Goal: Task Accomplishment & Management: Complete application form

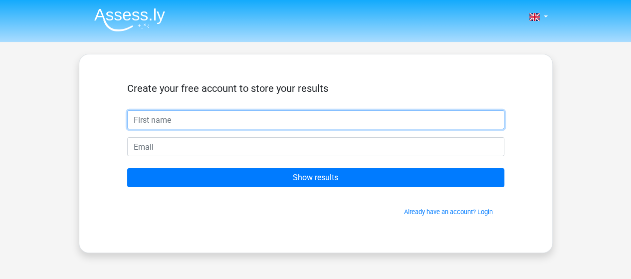
click at [272, 118] on input "text" at bounding box center [315, 119] width 377 height 19
click at [159, 114] on input "text" at bounding box center [315, 119] width 377 height 19
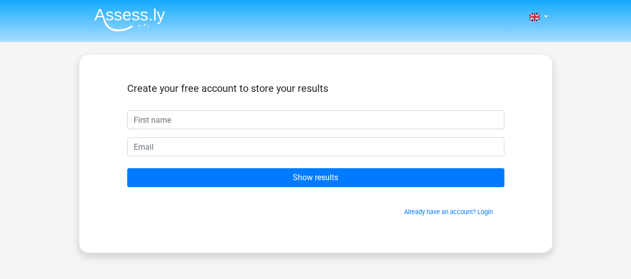
click at [146, 120] on input "text" at bounding box center [315, 119] width 377 height 19
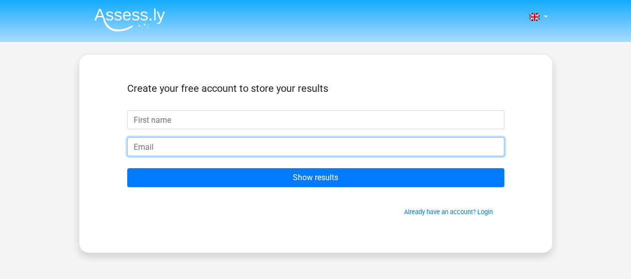
click at [145, 150] on input "email" at bounding box center [315, 146] width 377 height 19
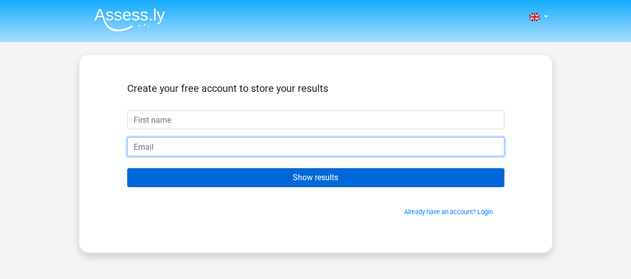
type input "mngocc0912@gmail.com"
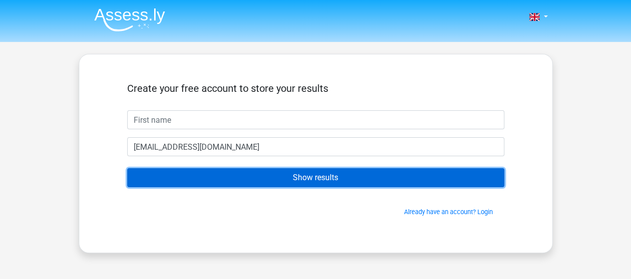
click at [210, 182] on input "Show results" at bounding box center [315, 177] width 377 height 19
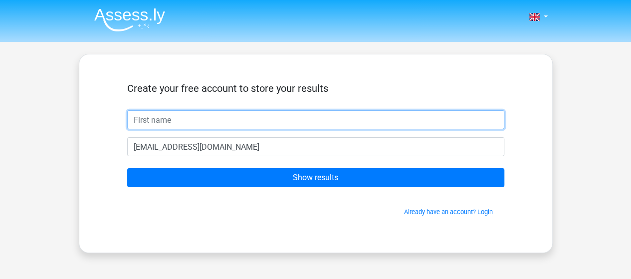
click at [205, 122] on input "text" at bounding box center [315, 119] width 377 height 19
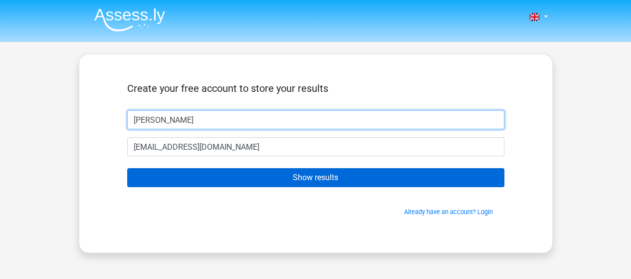
type input "Minh Ngọc"
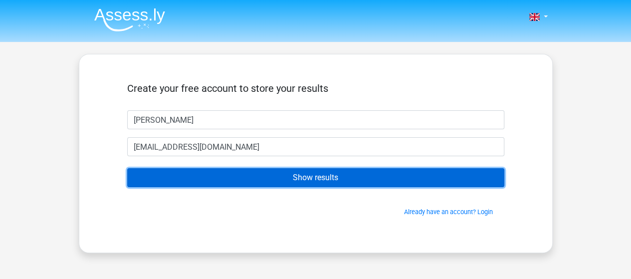
click at [191, 173] on input "Show results" at bounding box center [315, 177] width 377 height 19
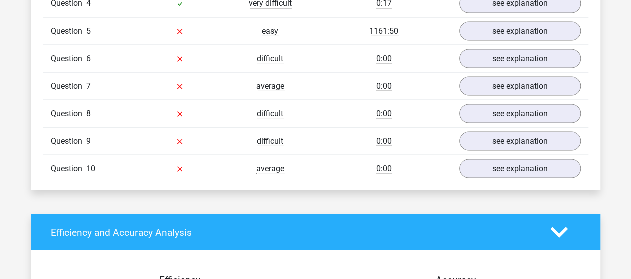
scroll to position [582, 0]
